Goal: Navigation & Orientation: Find specific page/section

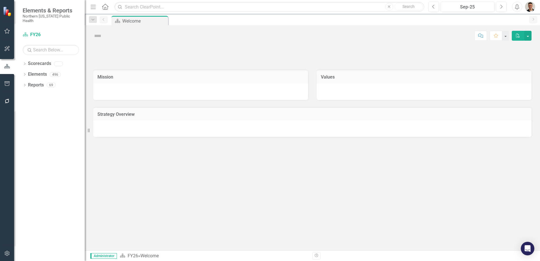
click at [5, 29] on icon "button" at bounding box center [7, 31] width 6 height 5
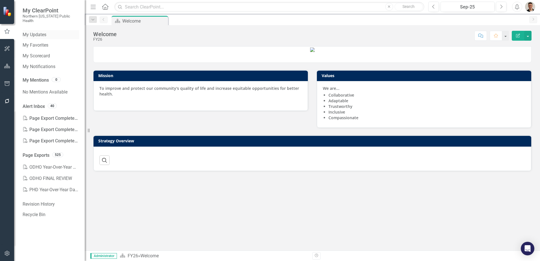
click at [35, 32] on link "My Updates" at bounding box center [51, 35] width 56 height 6
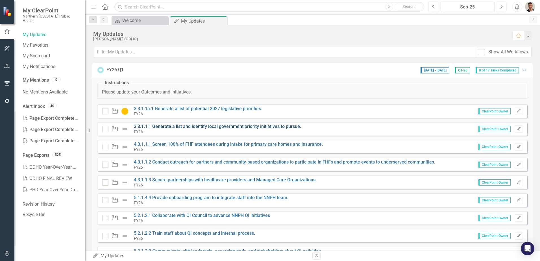
click at [227, 126] on link "3.3.1.1.1 Generate a list and identify local government priority initiatives to…" at bounding box center [217, 126] width 167 height 5
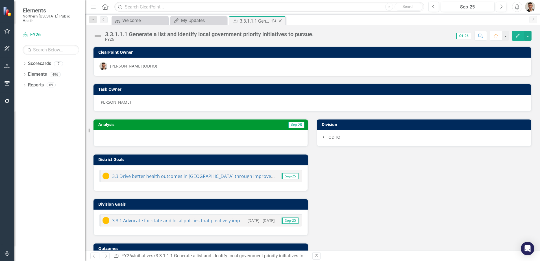
click at [282, 23] on icon "Close" at bounding box center [280, 21] width 6 height 5
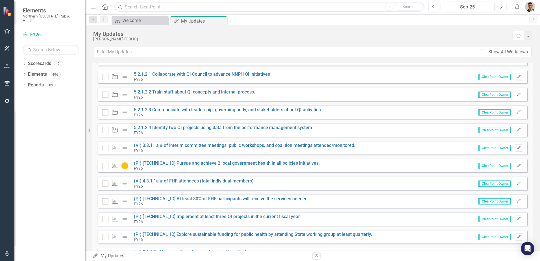
scroll to position [169, 0]
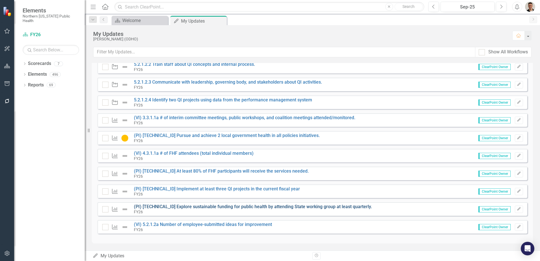
click at [214, 209] on link "(PI) [TECHNICAL_ID] Explore sustainable funding for public health by attending …" at bounding box center [253, 206] width 238 height 5
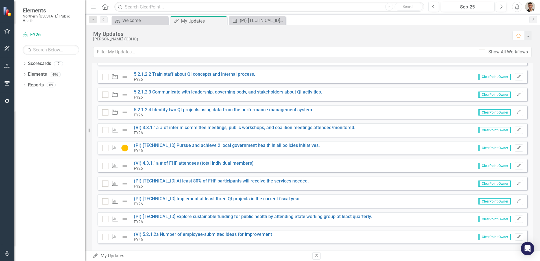
scroll to position [169, 0]
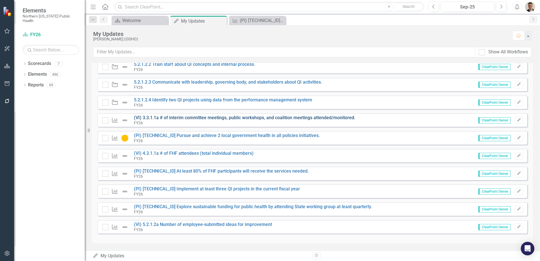
click at [173, 117] on link "(VI) 3.3.1.1a # of interim committee meetings, public workshops, and coalition …" at bounding box center [244, 117] width 221 height 5
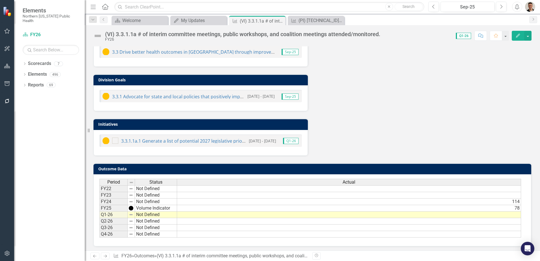
scroll to position [200, 0]
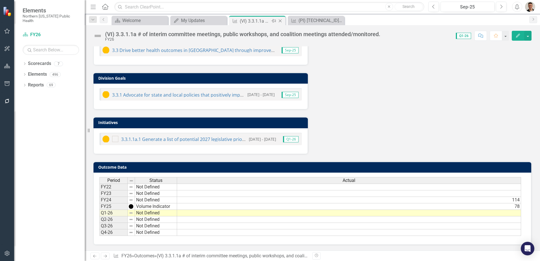
click at [281, 21] on icon "Close" at bounding box center [280, 21] width 6 height 5
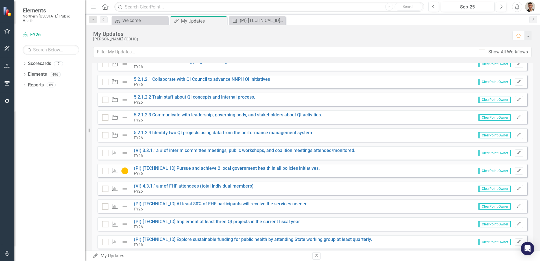
scroll to position [112, 0]
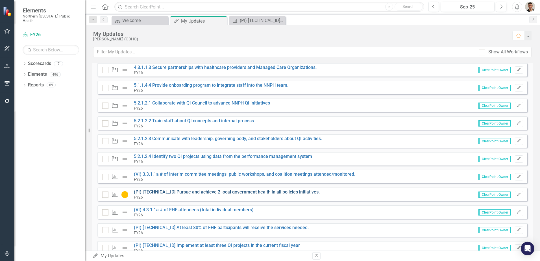
click at [214, 195] on link "(PI) [TECHNICAL_ID] Pursue and achieve 2 local government health in all policie…" at bounding box center [227, 191] width 186 height 5
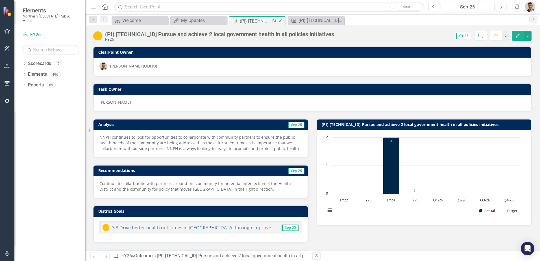
click at [281, 20] on icon at bounding box center [280, 20] width 3 height 3
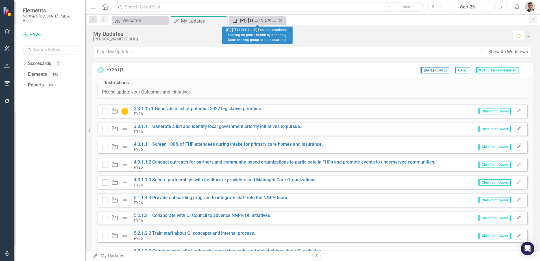
click at [269, 21] on div "(PI) [TECHNICAL_ID] Explore sustainable funding for public health by attending …" at bounding box center [258, 20] width 37 height 7
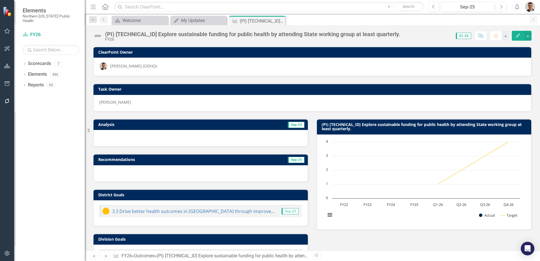
click at [0, 0] on icon "Close" at bounding box center [0, 0] width 0 height 0
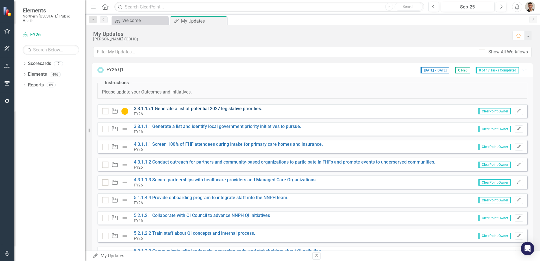
click at [199, 107] on link "3.3.1.1a.1 Generate a list of potential 2027 legislative priorities." at bounding box center [198, 108] width 128 height 5
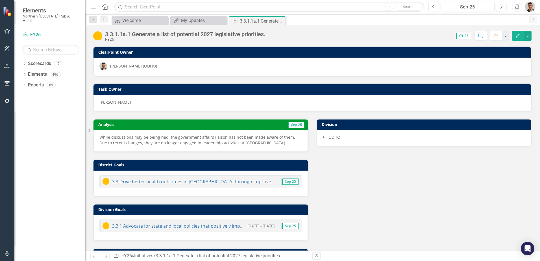
click at [0, 0] on icon "Close" at bounding box center [0, 0] width 0 height 0
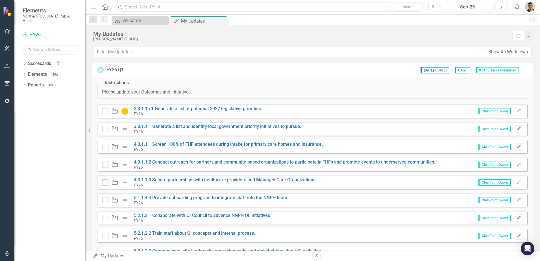
click at [533, 3] on img "button" at bounding box center [530, 7] width 10 height 10
click at [512, 82] on link "Logout Log Out" at bounding box center [512, 82] width 45 height 10
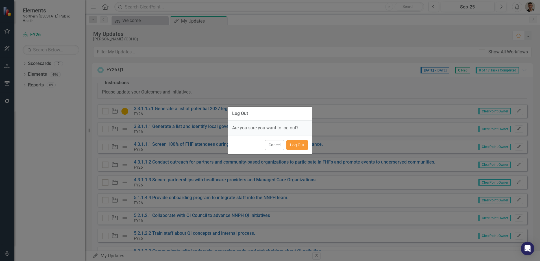
click at [294, 145] on button "Log Out" at bounding box center [296, 145] width 21 height 10
